Goal: Task Accomplishment & Management: Complete application form

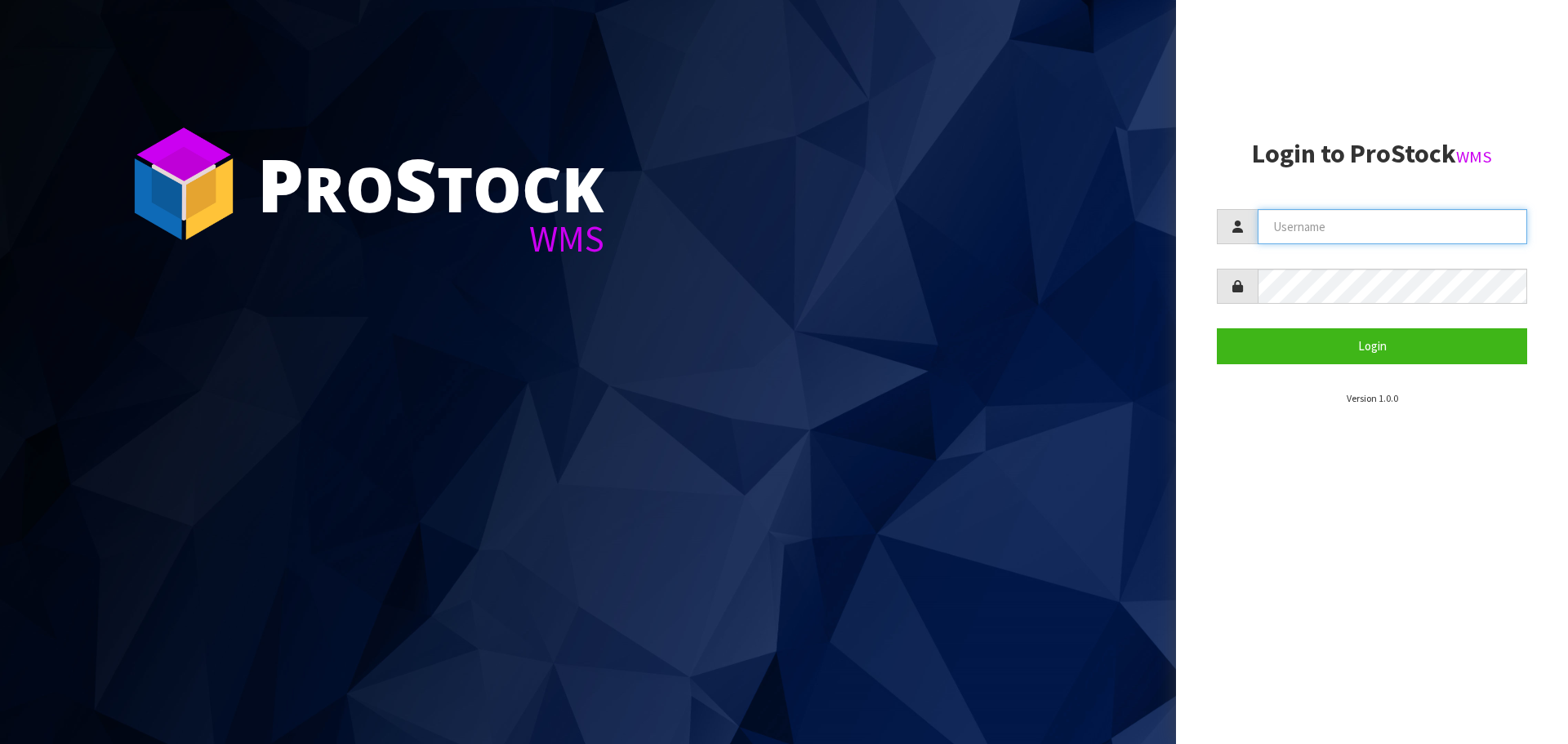
click at [1379, 229] on input "text" at bounding box center [1392, 227] width 270 height 35
type input "p"
type input "PACIFICBIOLOGICS"
click at [1217, 328] on button "Login" at bounding box center [1373, 346] width 311 height 35
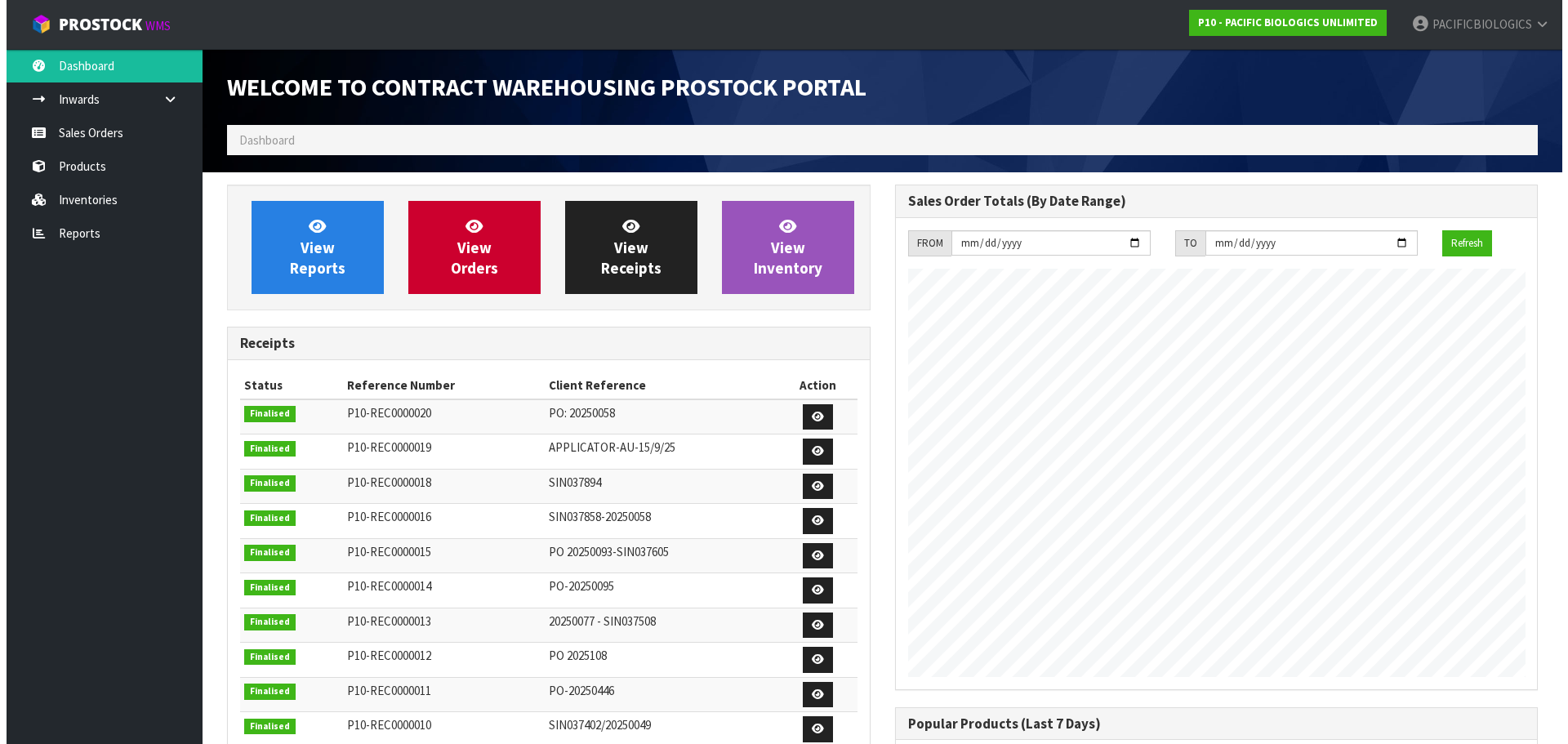
scroll to position [720, 667]
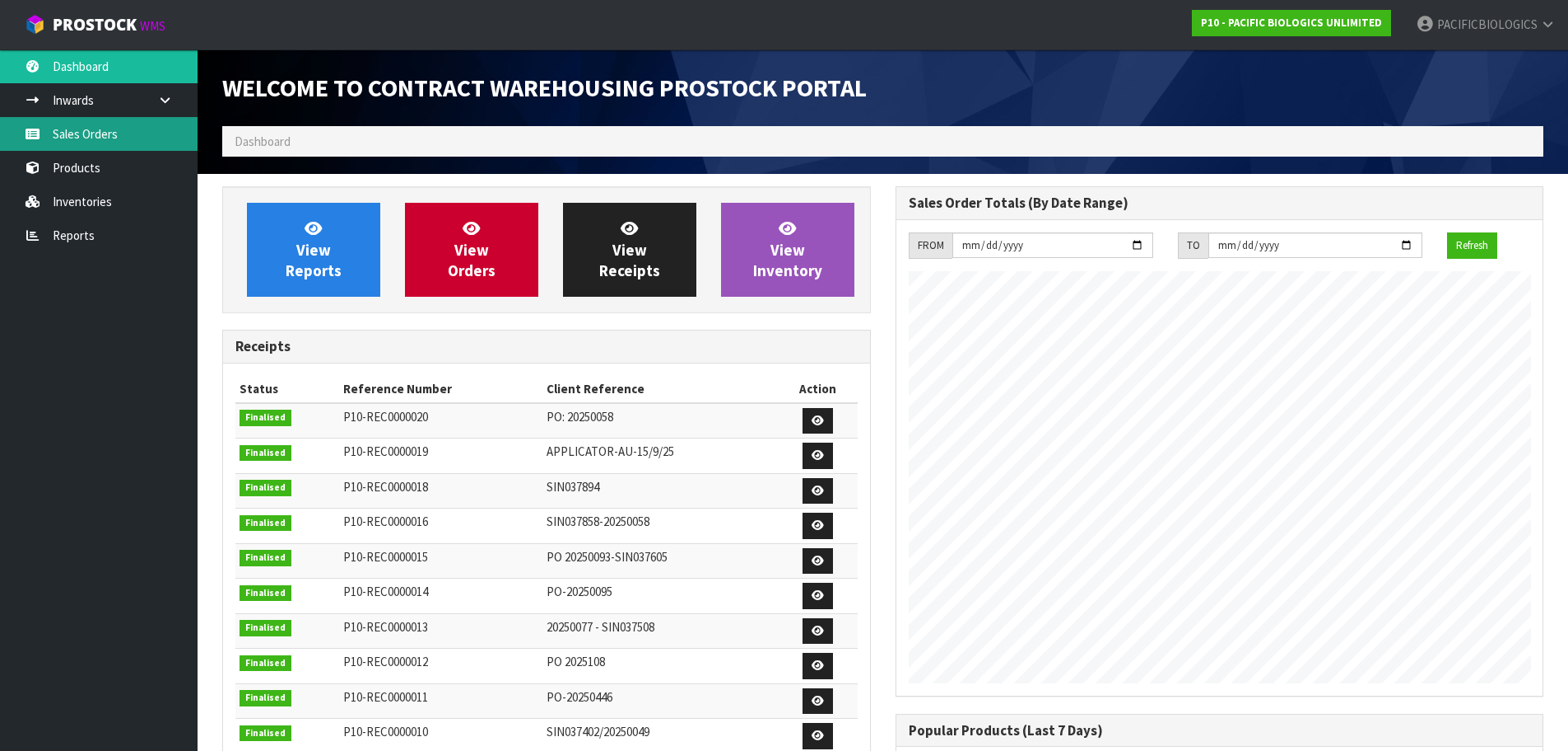
click at [79, 130] on link "Sales Orders" at bounding box center [98, 134] width 198 height 34
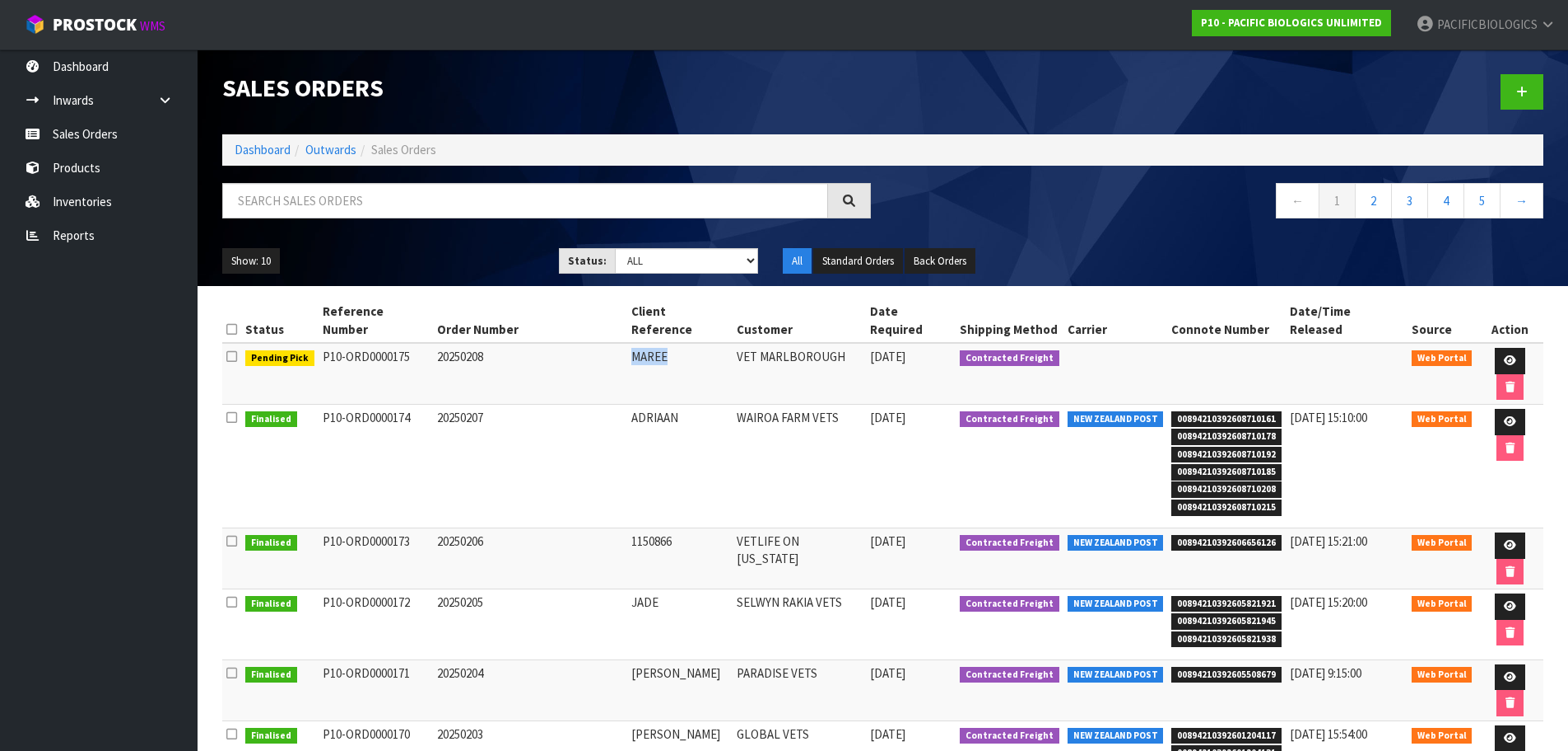
drag, startPoint x: 676, startPoint y: 343, endPoint x: 633, endPoint y: 351, distance: 43.7
click at [633, 351] on td "MAREE" at bounding box center [680, 374] width 105 height 62
copy td "MAREE"
click at [1504, 355] on icon at bounding box center [1510, 360] width 13 height 11
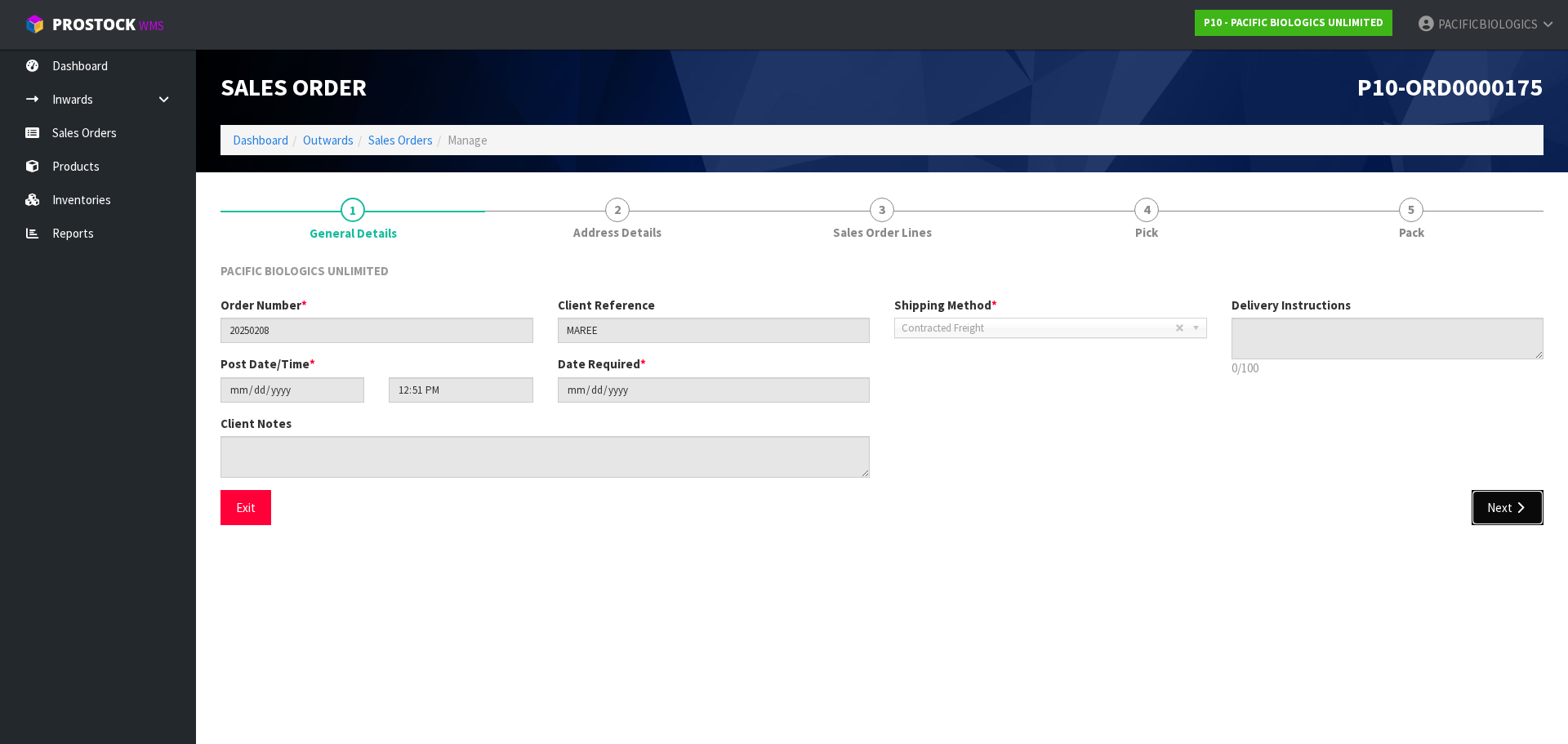
click at [1510, 504] on button "Next" at bounding box center [1507, 508] width 72 height 35
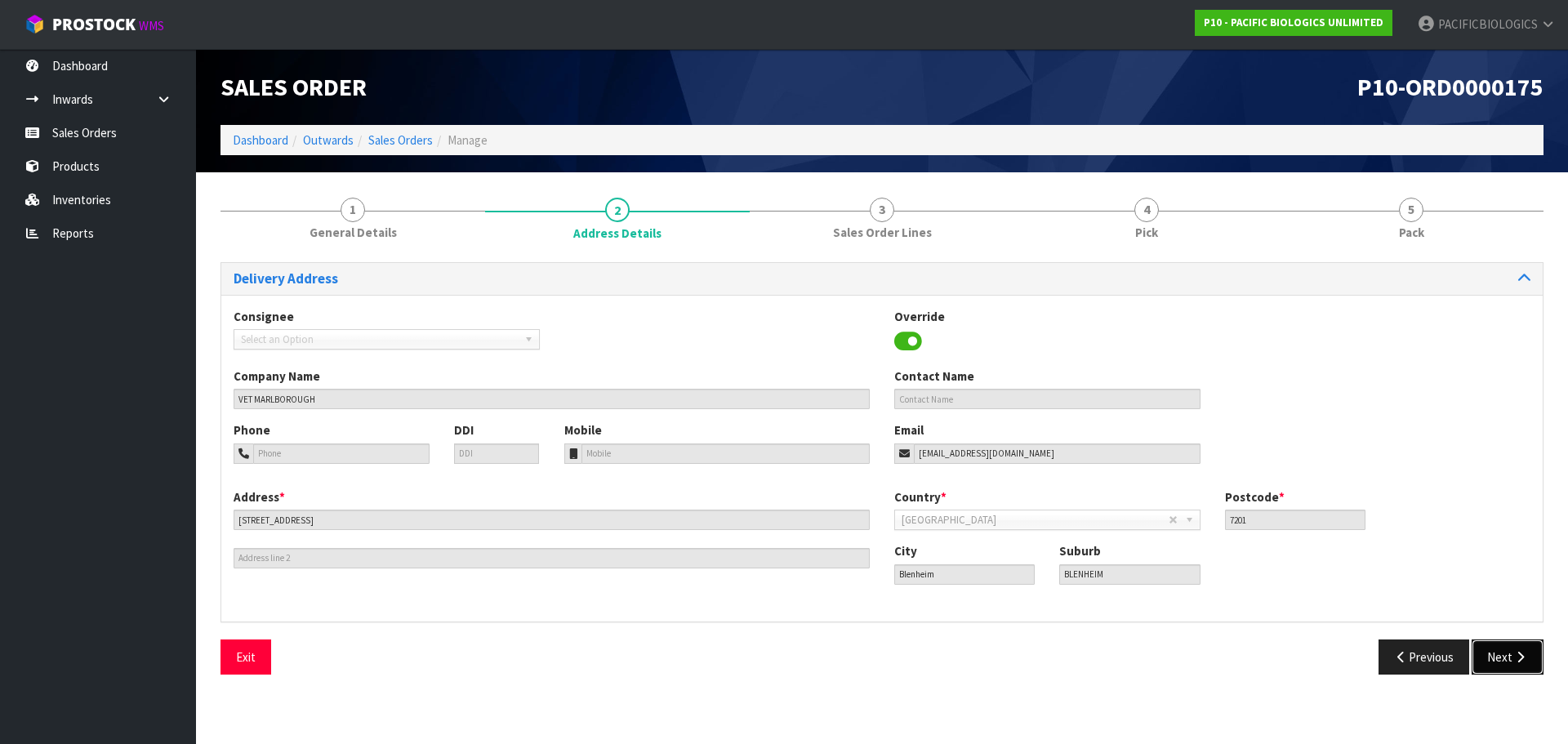
click at [1505, 654] on button "Next" at bounding box center [1507, 657] width 72 height 35
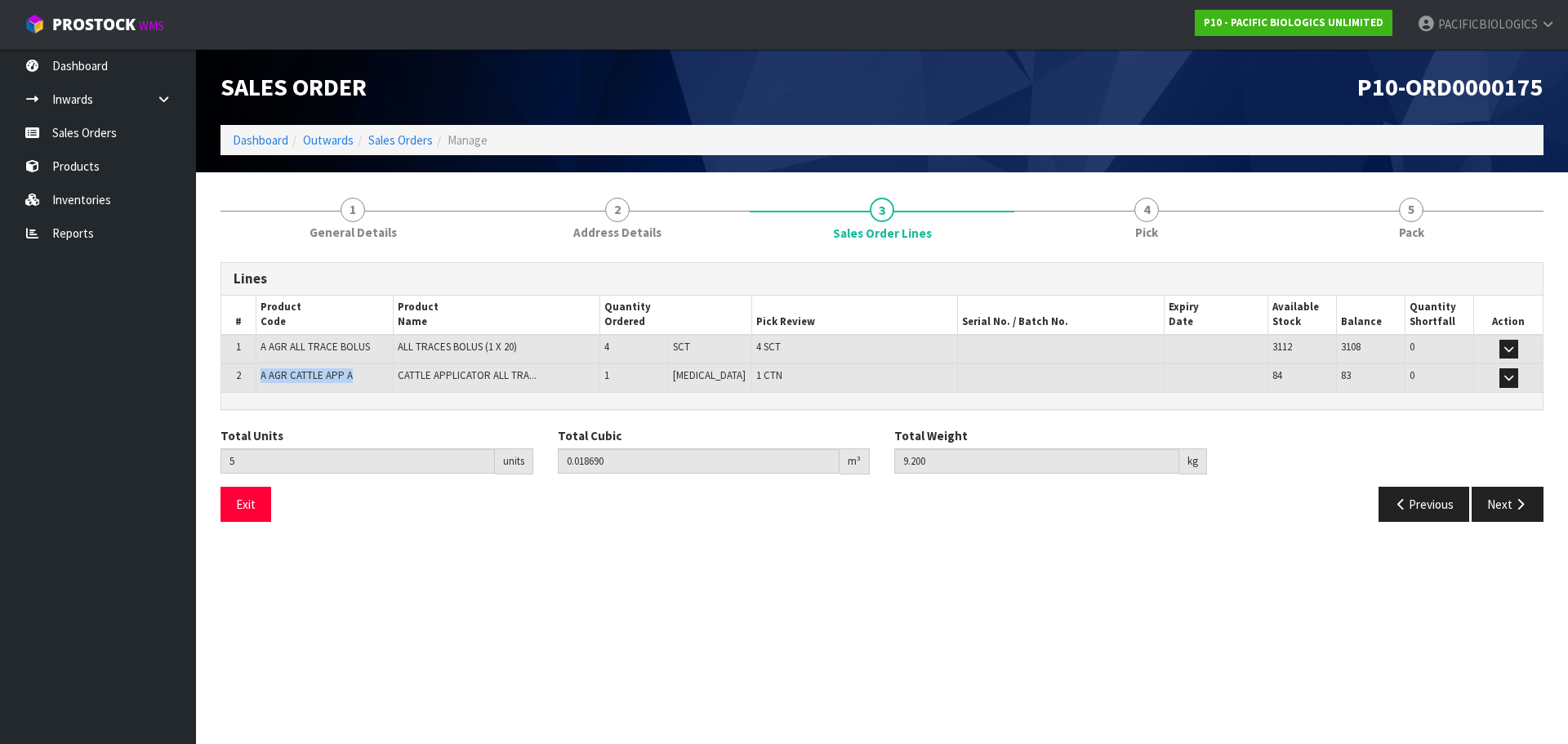
drag, startPoint x: 351, startPoint y: 370, endPoint x: 259, endPoint y: 386, distance: 93.4
click at [259, 386] on td "A AGR CATTLE APP A" at bounding box center [324, 377] width 137 height 28
copy span "A AGR CATTLE APP A"
click at [1500, 502] on button "Next" at bounding box center [1507, 504] width 72 height 35
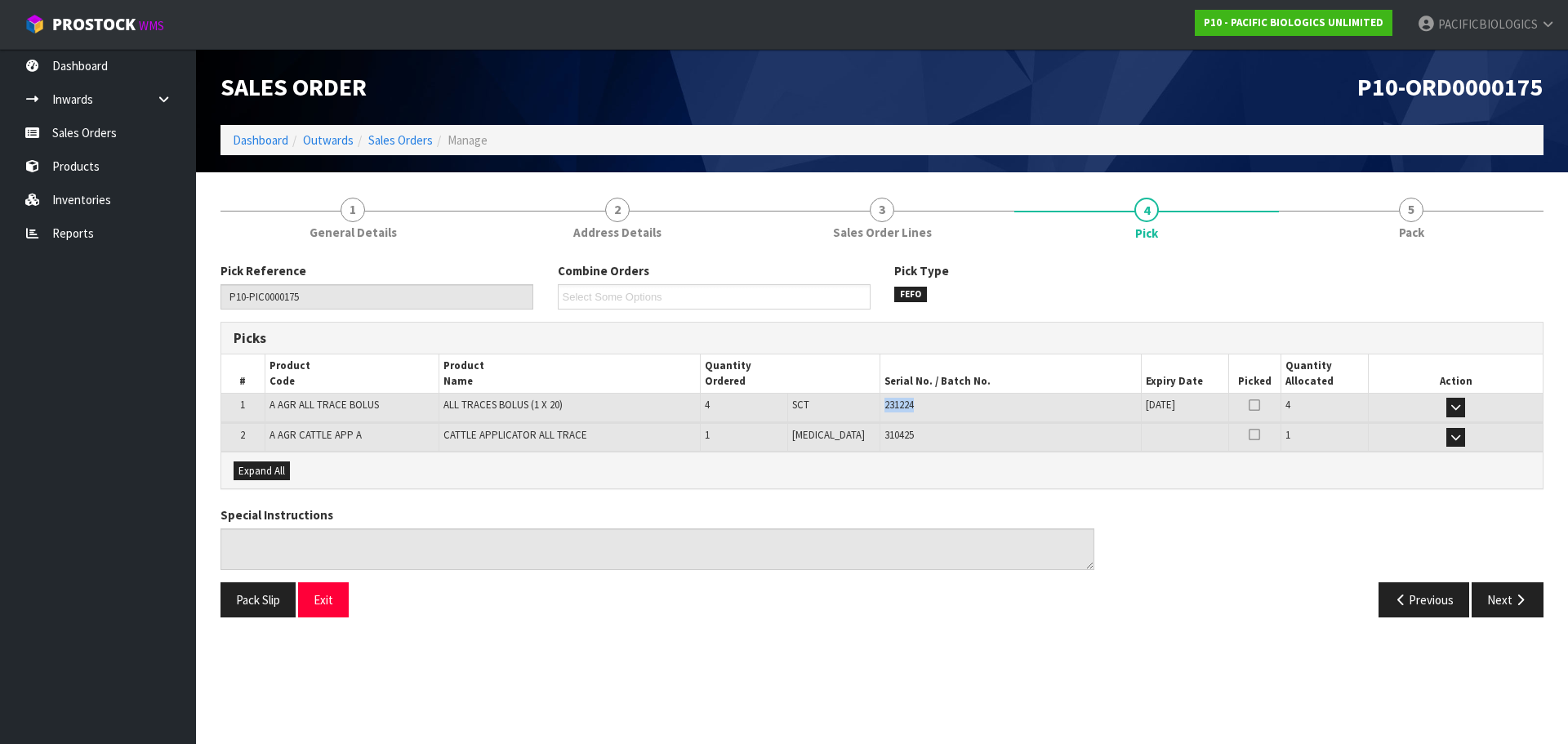
drag, startPoint x: 896, startPoint y: 405, endPoint x: 849, endPoint y: 403, distance: 47.0
click at [849, 403] on tr "1 A AGR ALL TRACE BOLUS ALL TRACES BOLUS (1 X 20) 4 SCT 4 SCT 231224 [DATE] 36-…" at bounding box center [882, 407] width 1322 height 28
copy tr "4 SCT 231224"
drag, startPoint x: 898, startPoint y: 440, endPoint x: 861, endPoint y: 443, distance: 37.1
click at [879, 443] on td "310425" at bounding box center [1009, 436] width 261 height 28
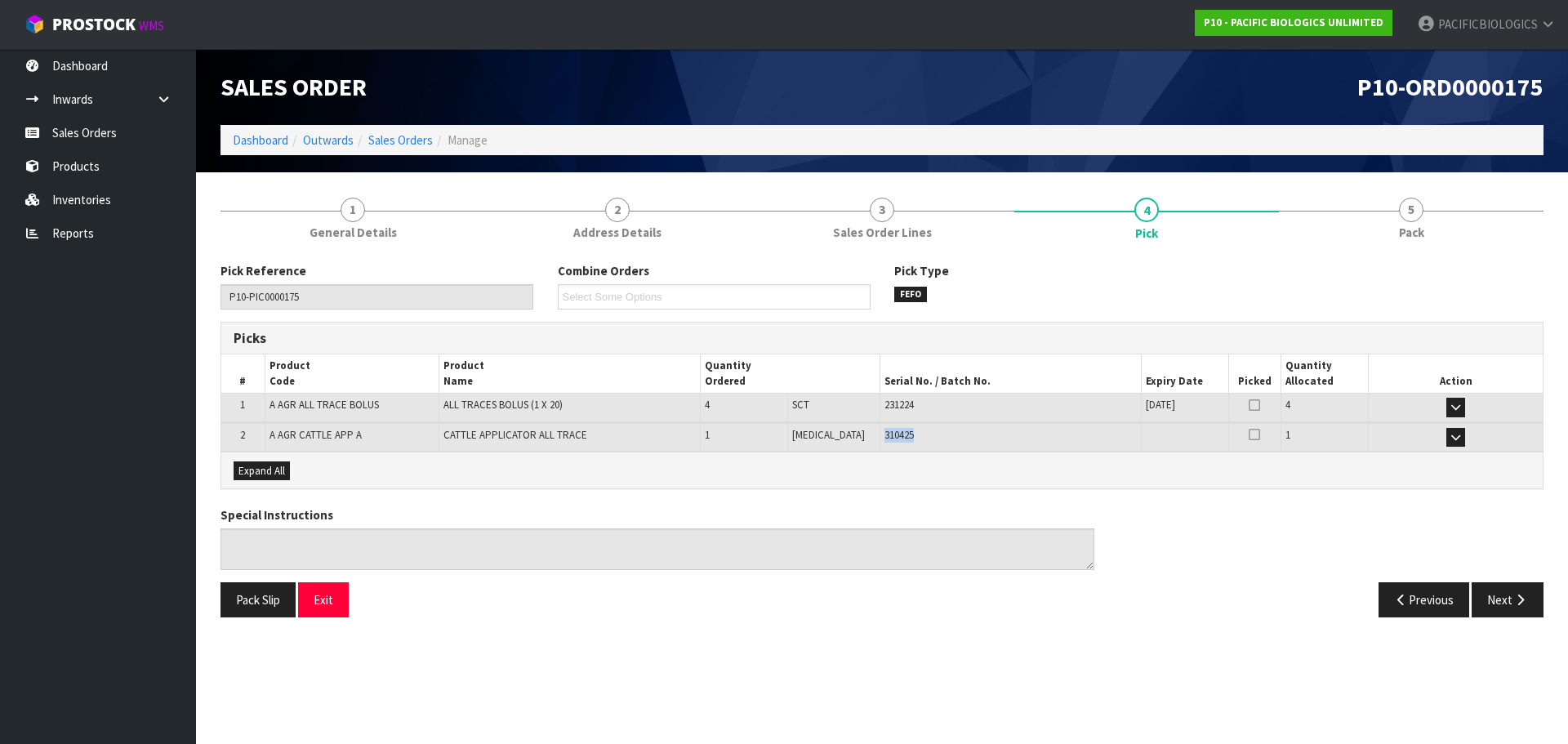
copy span "310425"
